Goal: Task Accomplishment & Management: Manage account settings

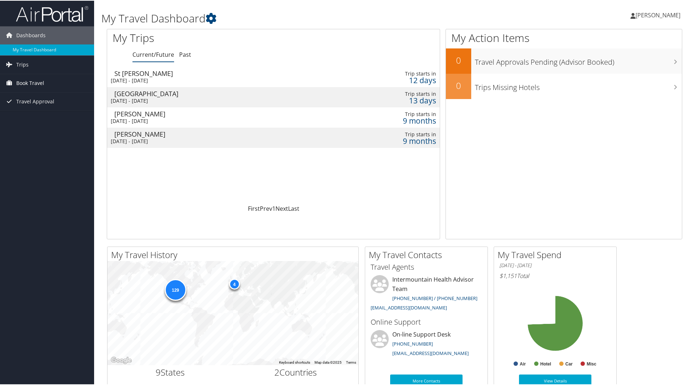
drag, startPoint x: 0, startPoint y: 0, endPoint x: 28, endPoint y: 80, distance: 84.7
click at [28, 80] on span "Book Travel" at bounding box center [30, 82] width 28 height 18
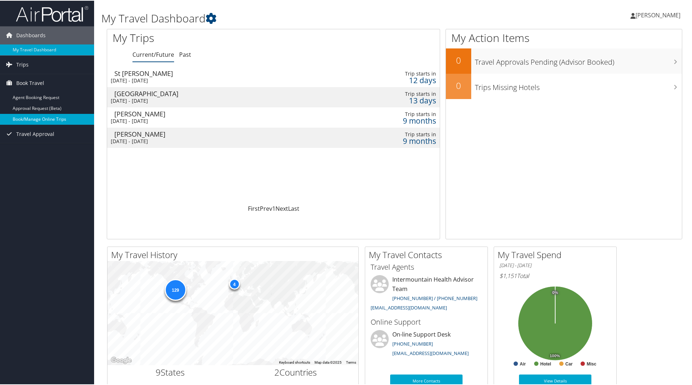
click at [44, 118] on link "Book/Manage Online Trips" at bounding box center [47, 118] width 94 height 11
click at [665, 13] on span "[PERSON_NAME]" at bounding box center [657, 14] width 45 height 8
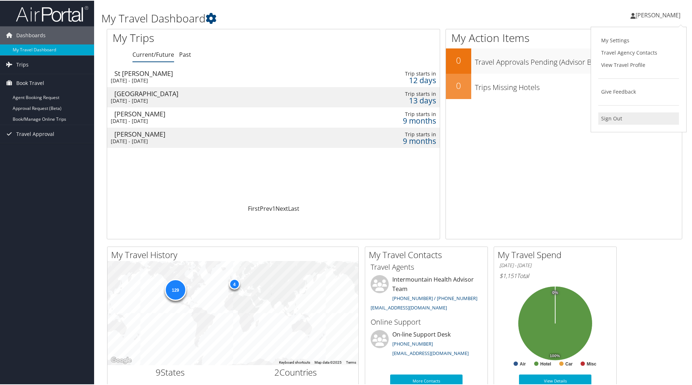
click at [613, 118] on link "Sign Out" at bounding box center [638, 118] width 81 height 12
